Goal: Task Accomplishment & Management: Manage account settings

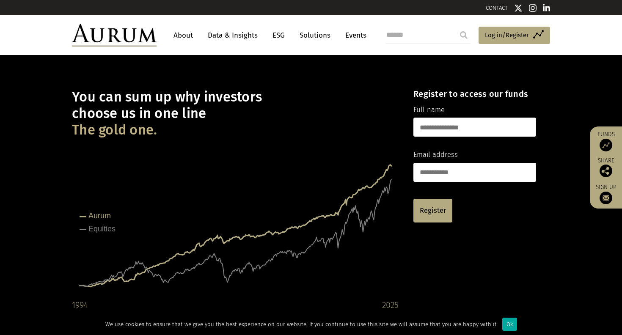
click at [180, 34] on link "About" at bounding box center [183, 36] width 28 height 16
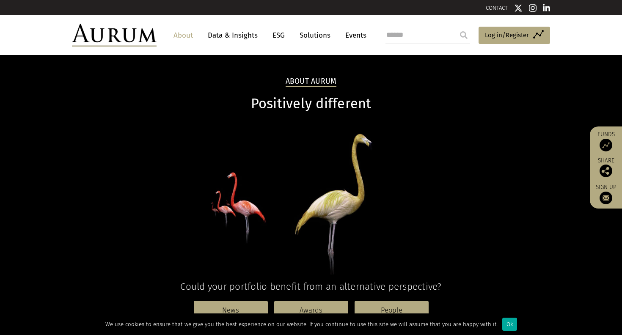
click at [353, 33] on link "Events" at bounding box center [353, 36] width 25 height 16
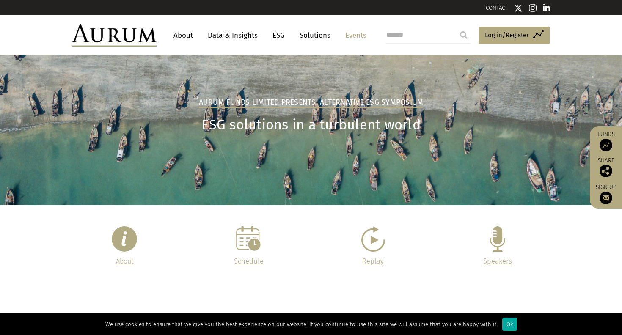
click at [221, 33] on link "Data & Insights" at bounding box center [233, 36] width 58 height 16
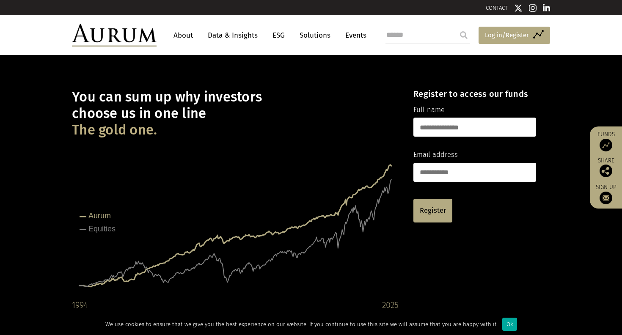
click at [491, 33] on span "Log in/Register" at bounding box center [507, 35] width 44 height 10
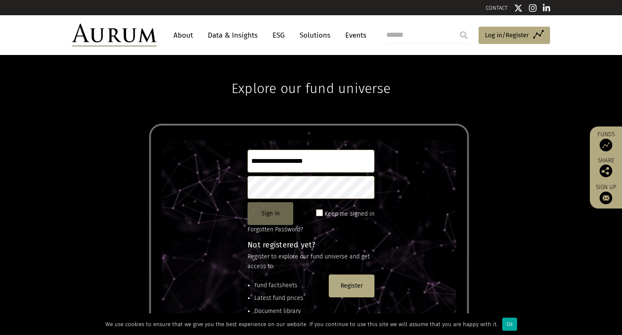
click at [271, 209] on button "Sign in" at bounding box center [271, 213] width 46 height 23
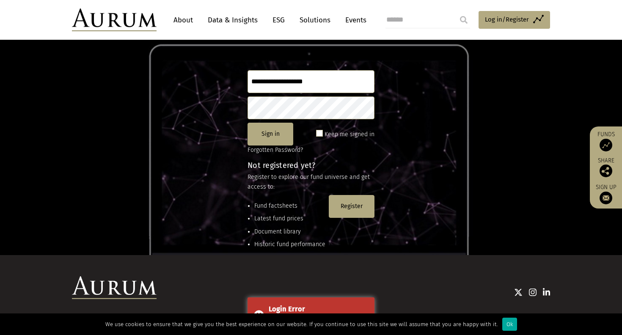
scroll to position [53, 0]
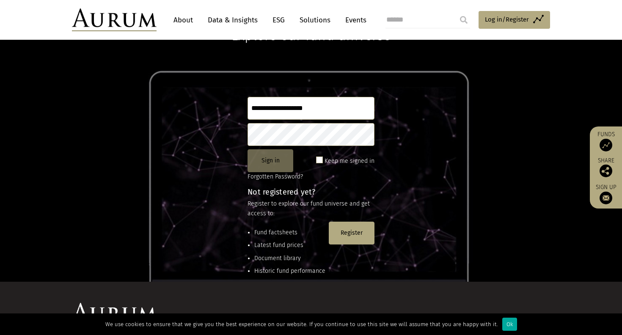
click at [278, 157] on button "Sign in" at bounding box center [271, 160] width 46 height 23
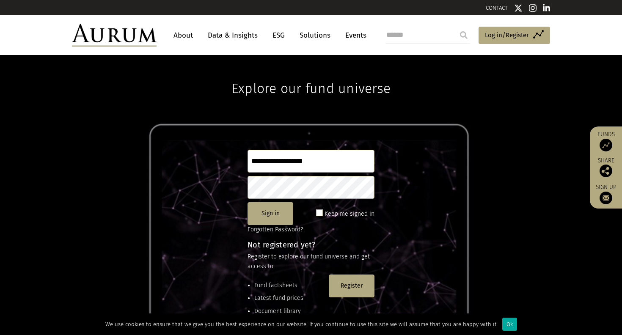
scroll to position [0, 0]
click at [322, 212] on span at bounding box center [319, 212] width 7 height 7
click at [278, 211] on button "Sign in" at bounding box center [271, 213] width 46 height 23
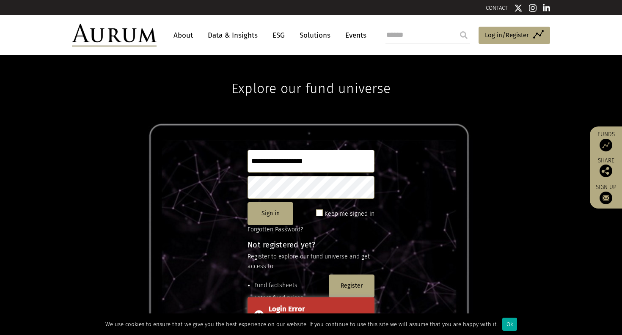
click at [319, 215] on span at bounding box center [319, 212] width 7 height 7
click at [330, 162] on input "**********" at bounding box center [311, 161] width 127 height 23
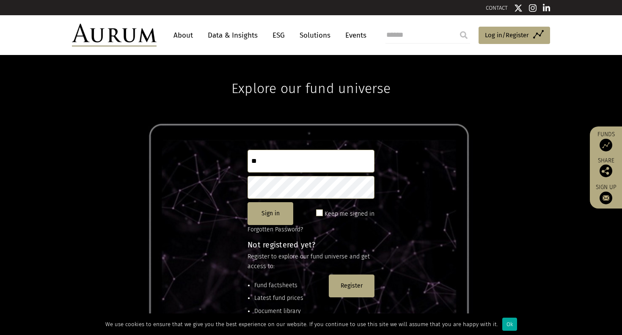
type input "*"
